Goal: Check status

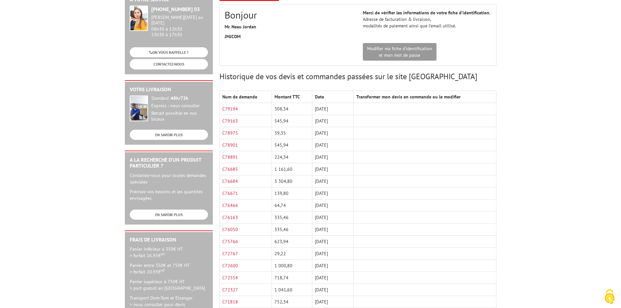
click at [369, 127] on td at bounding box center [425, 133] width 142 height 12
click at [232, 106] on link "C79194" at bounding box center [230, 109] width 16 height 6
click at [231, 103] on td "C79194 Cliquer ici pour visualiser ma commande" at bounding box center [245, 109] width 52 height 12
click at [231, 106] on link "C79194" at bounding box center [230, 109] width 16 height 6
click at [229, 106] on link "C79194" at bounding box center [230, 109] width 16 height 6
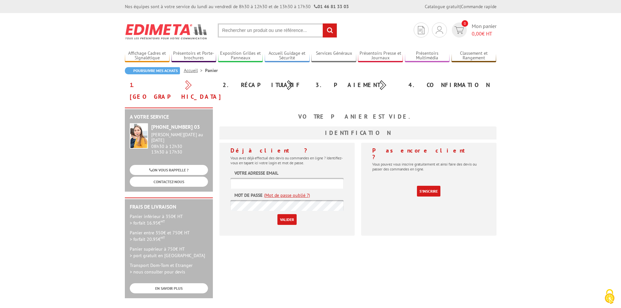
click at [282, 178] on input "text" at bounding box center [287, 183] width 113 height 11
type input "graphisme@les-enseignistes.fr"
click at [289, 214] on input "Valider" at bounding box center [286, 219] width 19 height 11
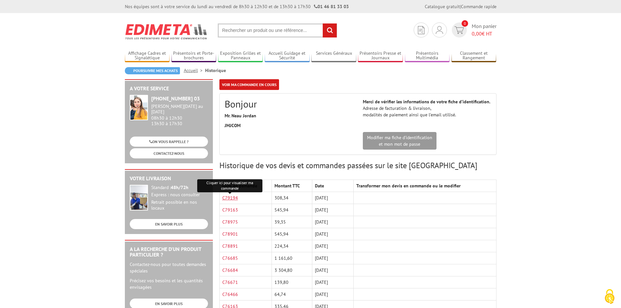
click at [231, 196] on link "C79194" at bounding box center [230, 198] width 16 height 6
